Goal: Information Seeking & Learning: Learn about a topic

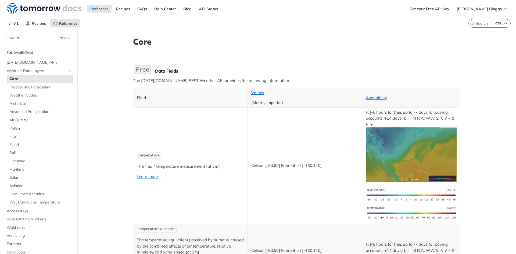
click at [68, 71] on icon "Hide subpages for Weather Data Layers" at bounding box center [70, 71] width 4 height 4
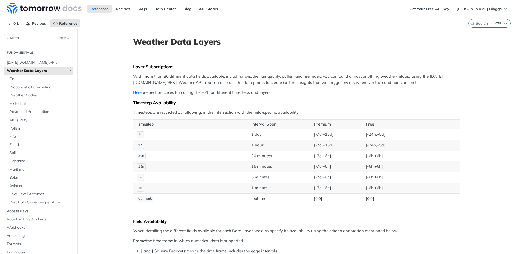
click at [68, 72] on icon "Hide subpages for Weather Data Layers" at bounding box center [70, 71] width 4 height 4
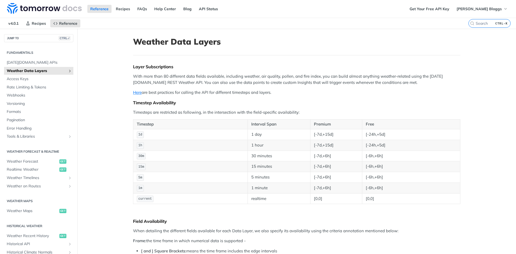
click at [68, 72] on icon "Show subpages for Weather Data Layers" at bounding box center [70, 71] width 4 height 4
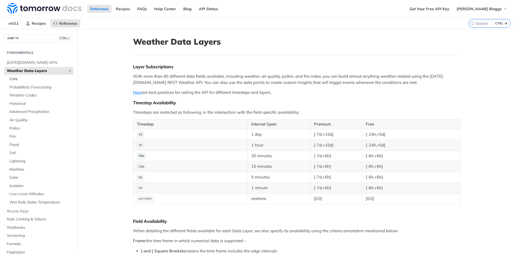
click at [43, 80] on span "Core" at bounding box center [40, 78] width 63 height 5
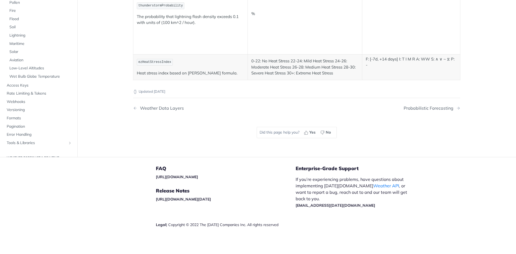
scroll to position [2712, 0]
